Goal: Browse casually: Explore the website without a specific task or goal

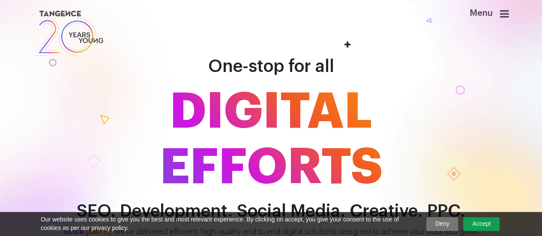
click at [287, 105] on span "DIGITAL EFFORTS" at bounding box center [271, 139] width 489 height 111
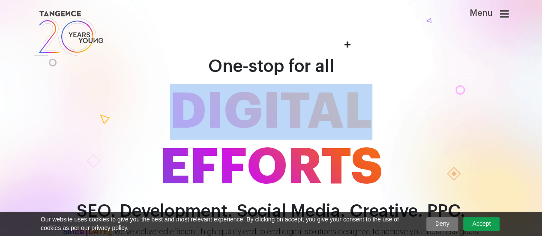
click at [287, 105] on span "DIGITAL EFFORTS" at bounding box center [271, 139] width 489 height 111
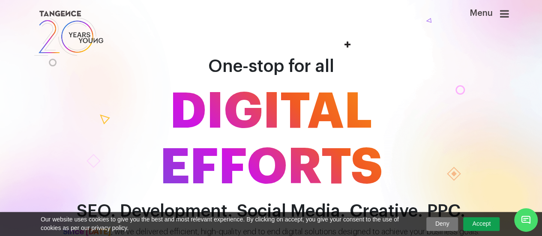
click at [292, 67] on span "One-stop for all" at bounding box center [271, 66] width 126 height 17
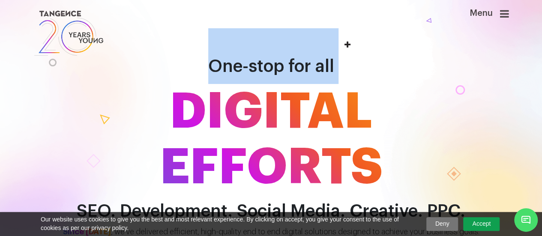
click at [292, 67] on span "One-stop for all" at bounding box center [271, 66] width 126 height 17
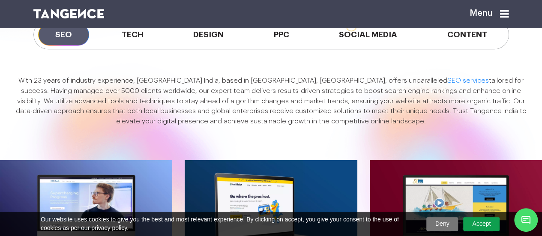
scroll to position [643, 0]
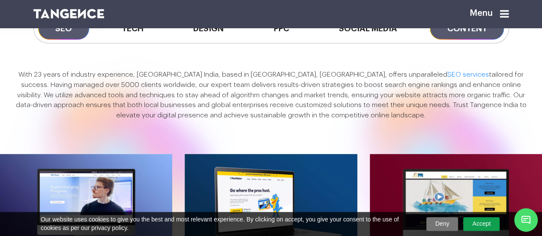
click at [479, 39] on span "Content" at bounding box center [467, 29] width 74 height 22
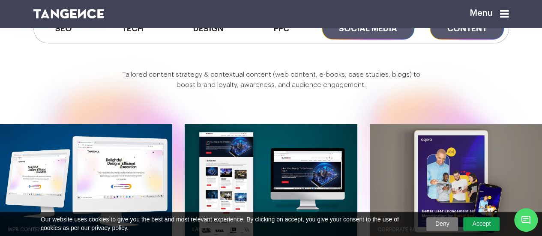
click at [386, 39] on span "Social Media" at bounding box center [368, 29] width 93 height 22
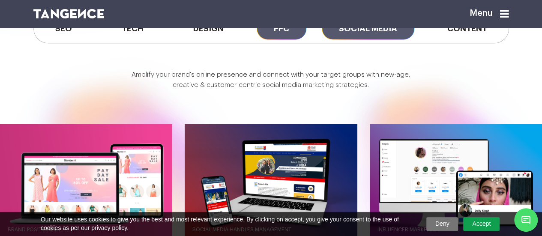
click at [279, 39] on span "PPC" at bounding box center [282, 29] width 50 height 22
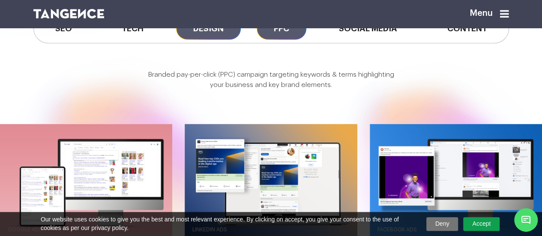
click at [204, 39] on span "Design" at bounding box center [208, 29] width 65 height 22
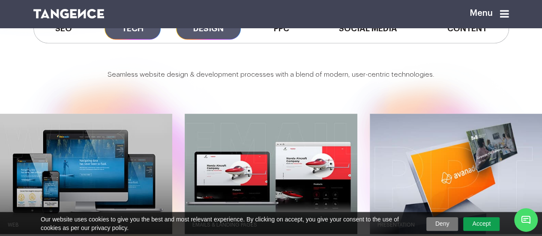
click at [138, 39] on span "Tech" at bounding box center [133, 29] width 56 height 22
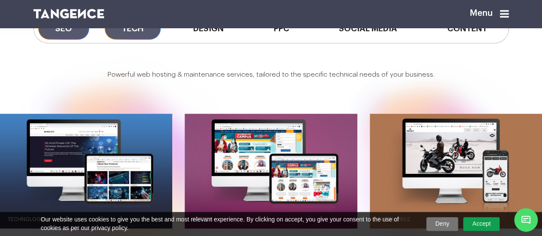
click at [67, 39] on span "SEO" at bounding box center [63, 29] width 51 height 22
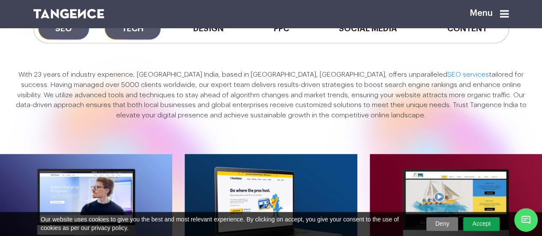
click at [125, 39] on span "Tech" at bounding box center [133, 29] width 56 height 22
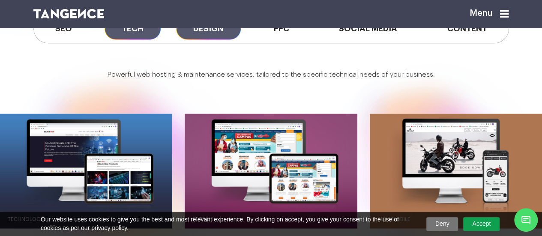
click at [220, 39] on span "Design" at bounding box center [208, 29] width 65 height 22
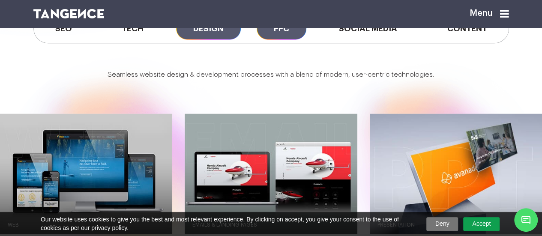
click at [287, 39] on span "PPC" at bounding box center [282, 29] width 50 height 22
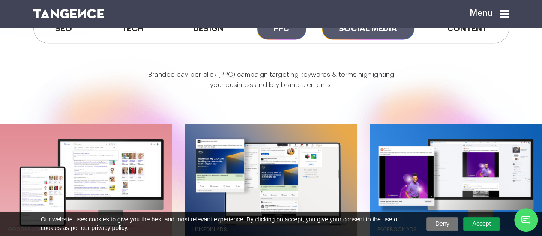
click at [365, 39] on span "Social Media" at bounding box center [368, 29] width 93 height 22
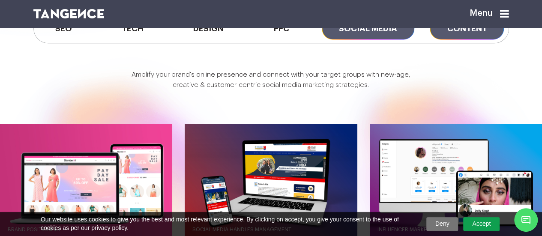
click at [449, 39] on span "Content" at bounding box center [467, 29] width 74 height 22
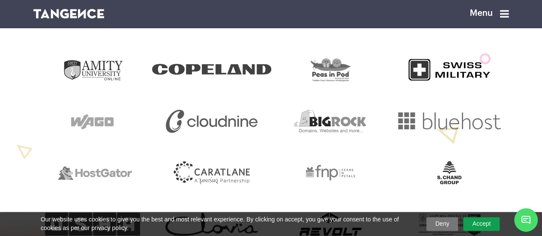
scroll to position [0, 0]
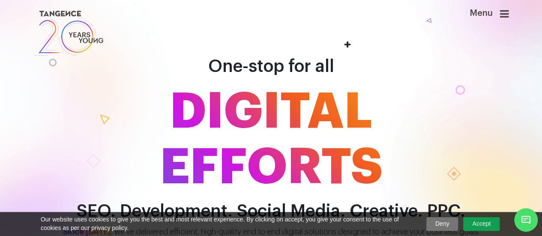
click at [309, 102] on span "DIGITAL EFFORTS" at bounding box center [271, 139] width 489 height 111
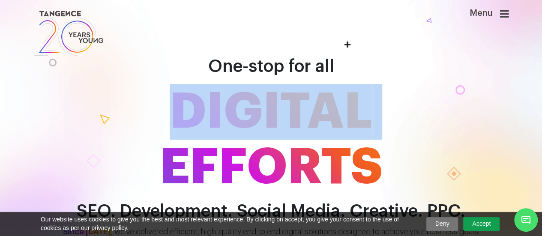
click at [309, 102] on span "DIGITAL EFFORTS" at bounding box center [271, 139] width 489 height 111
